Goal: Information Seeking & Learning: Learn about a topic

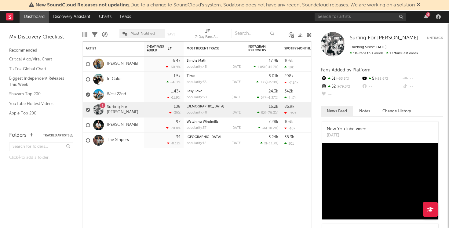
click at [351, 13] on div "6" at bounding box center [378, 17] width 128 height 12
click at [348, 20] on input "text" at bounding box center [360, 17] width 92 height 8
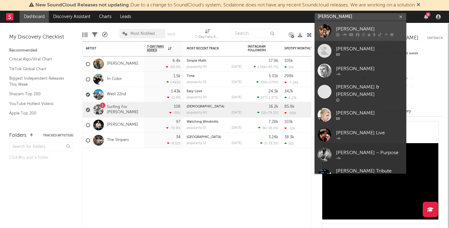
type input "[PERSON_NAME]"
click at [349, 29] on div "[PERSON_NAME]" at bounding box center [369, 28] width 67 height 7
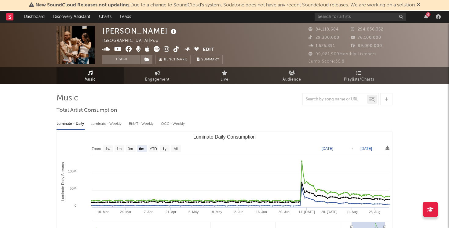
select select "6m"
click at [99, 127] on div "Luminate - Weekly" at bounding box center [107, 124] width 32 height 10
select select "6m"
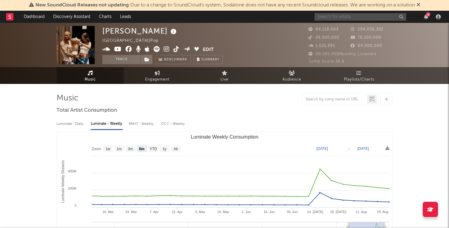
click at [334, 17] on input "text" at bounding box center [360, 17] width 92 height 8
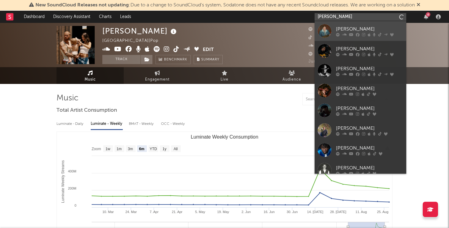
type input "[PERSON_NAME]"
click at [353, 24] on link "[PERSON_NAME]" at bounding box center [360, 31] width 92 height 20
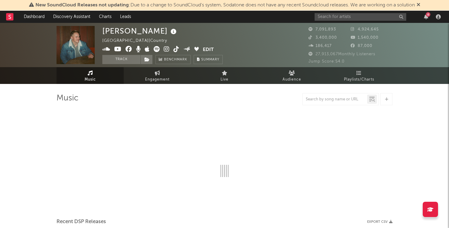
select select "6m"
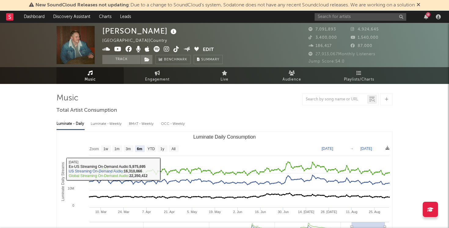
click at [121, 128] on div "Luminate - Weekly" at bounding box center [107, 124] width 32 height 10
select select "6m"
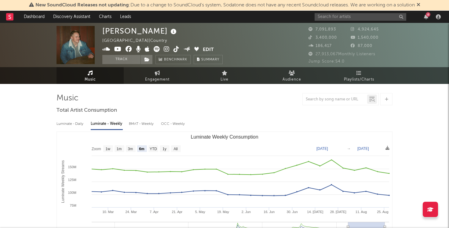
click at [68, 130] on div "Luminate - Daily Luminate - Weekly BMAT - Weekly OCC - Weekly Zoom 1w 1m 3m 6m …" at bounding box center [224, 186] width 336 height 140
click at [67, 127] on div "Luminate - Daily" at bounding box center [70, 124] width 28 height 10
select select "6m"
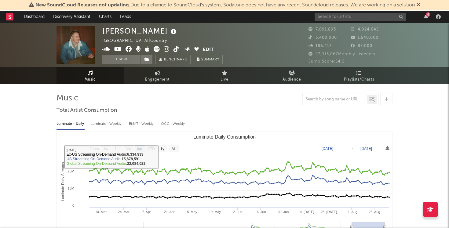
click at [110, 126] on div "Luminate - Weekly" at bounding box center [107, 124] width 32 height 10
select select "6m"
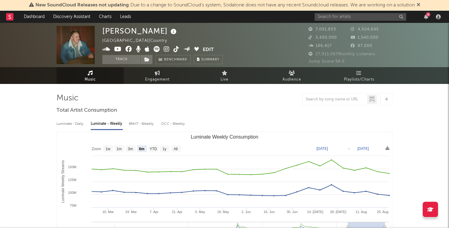
click at [138, 118] on div "Luminate - Daily Luminate - Weekly BMAT - Weekly OCC - Weekly Zoom 1w 1m 3m 6m …" at bounding box center [224, 186] width 336 height 140
click at [138, 119] on div "BMAT - Weekly" at bounding box center [142, 124] width 26 height 10
select select "6m"
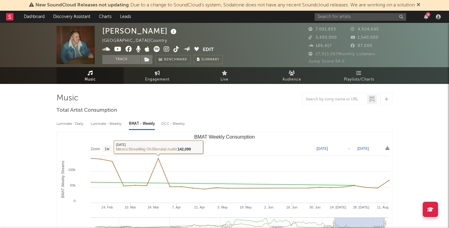
click at [172, 123] on div "OCC - Weekly" at bounding box center [173, 124] width 24 height 10
select select "6m"
